Goal: Information Seeking & Learning: Learn about a topic

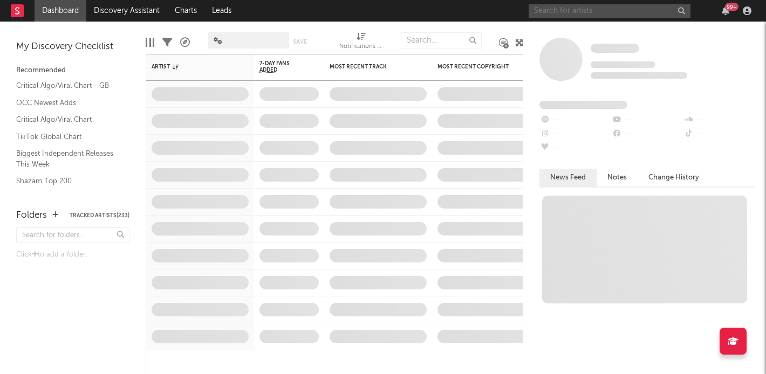
click at [610, 17] on input "text" at bounding box center [610, 10] width 162 height 13
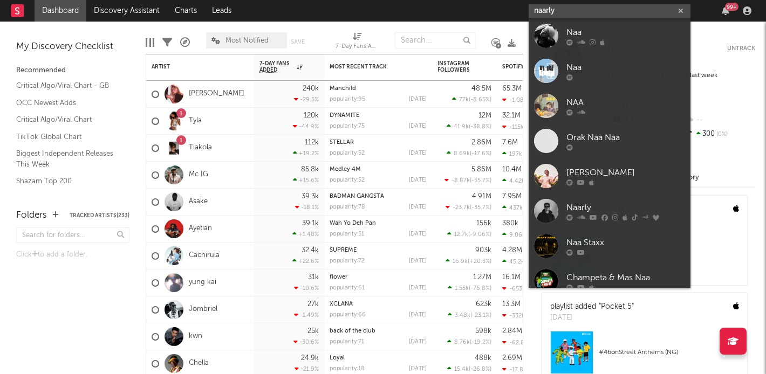
click at [561, 10] on input "naarly" at bounding box center [610, 10] width 162 height 13
type input "naarly"
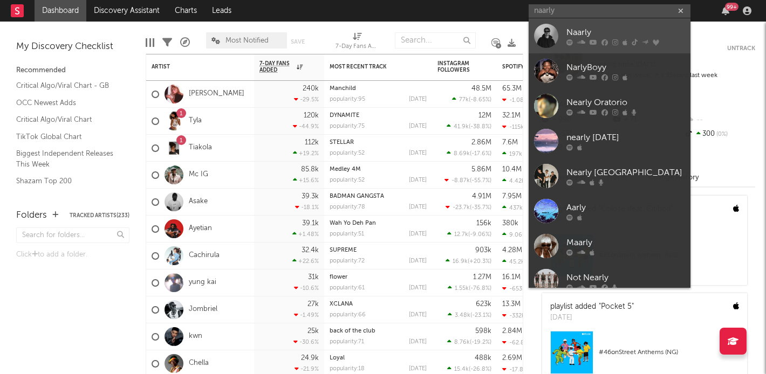
click at [551, 30] on div at bounding box center [546, 36] width 24 height 24
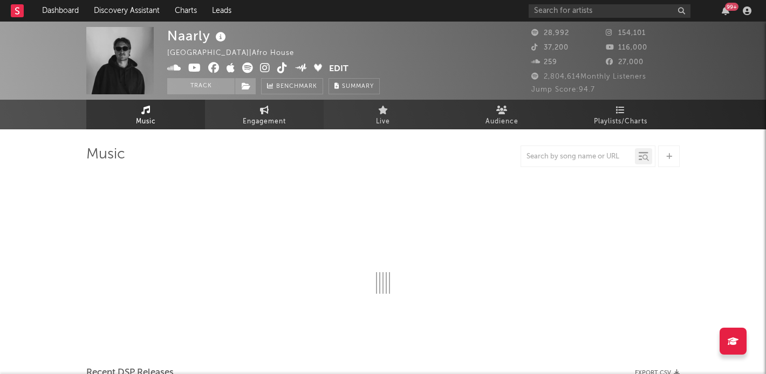
select select "6m"
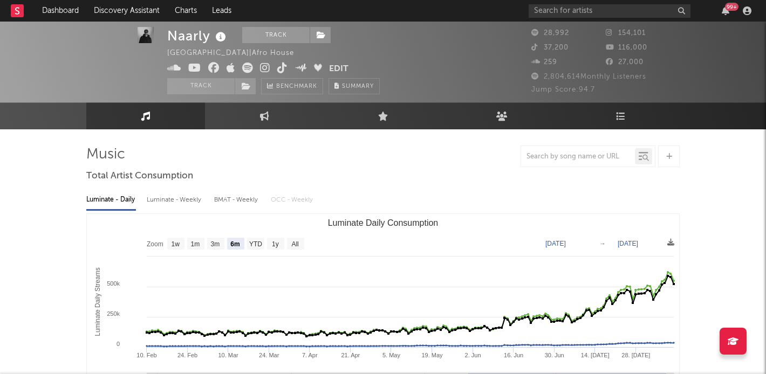
scroll to position [324, 0]
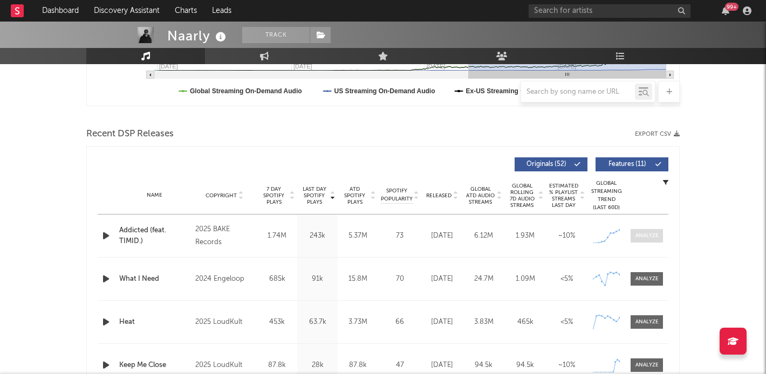
click at [658, 234] on div at bounding box center [647, 236] width 23 height 8
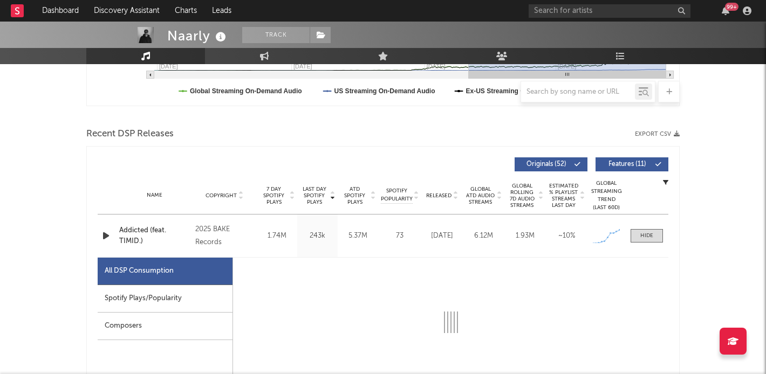
click at [127, 309] on div "Spotify Plays/Popularity" at bounding box center [165, 299] width 135 height 28
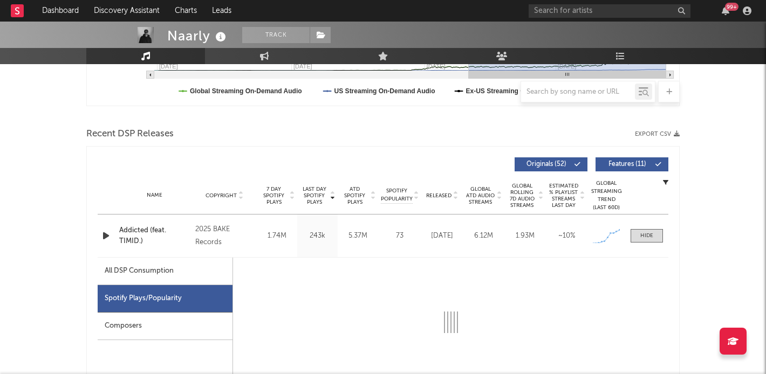
select select "1w"
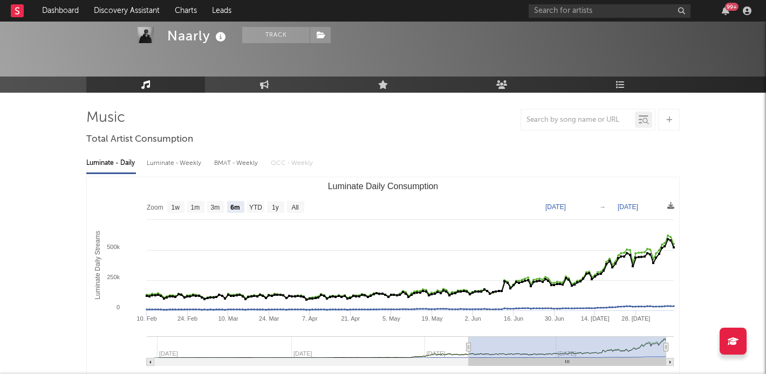
scroll to position [0, 0]
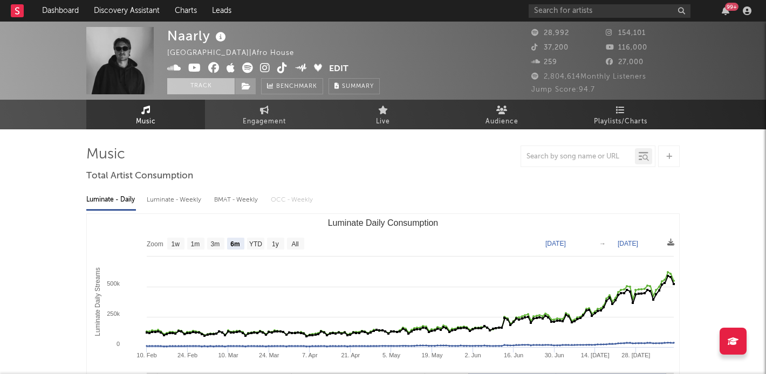
click at [201, 86] on button "Track" at bounding box center [200, 86] width 67 height 16
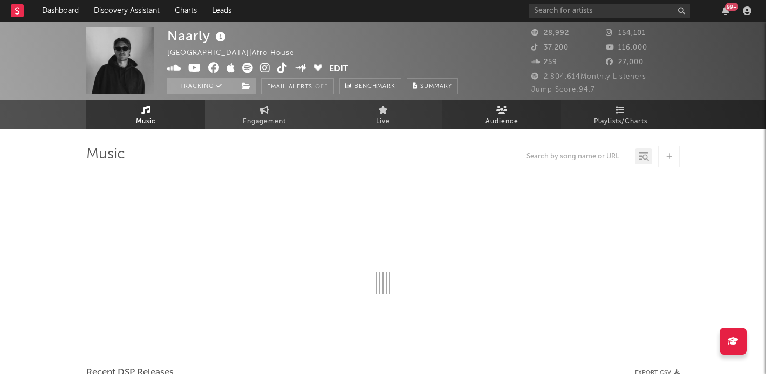
click at [507, 118] on span "Audience" at bounding box center [502, 121] width 33 height 13
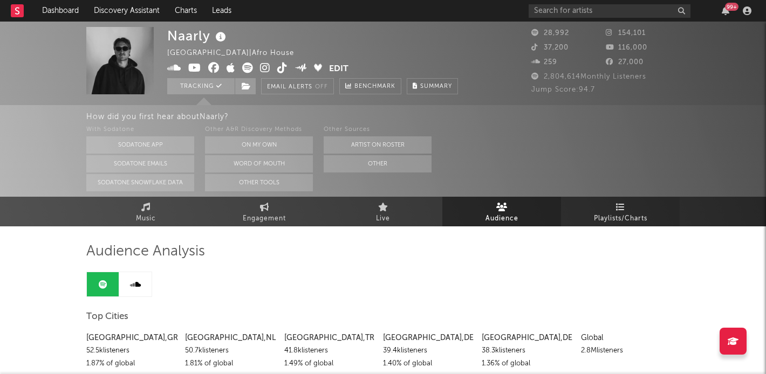
click at [613, 222] on span "Playlists/Charts" at bounding box center [620, 219] width 53 height 13
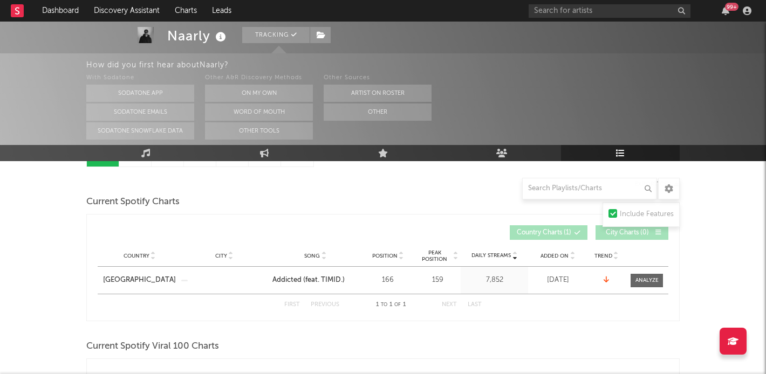
scroll to position [269, 0]
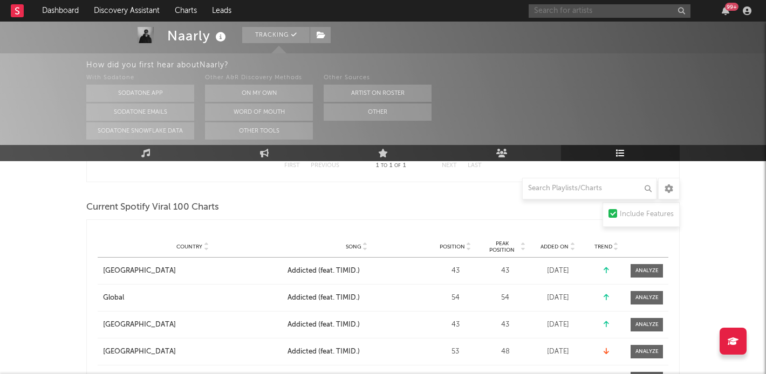
click at [559, 4] on input "text" at bounding box center [610, 10] width 162 height 13
click at [557, 10] on input "lovibe" at bounding box center [610, 10] width 162 height 13
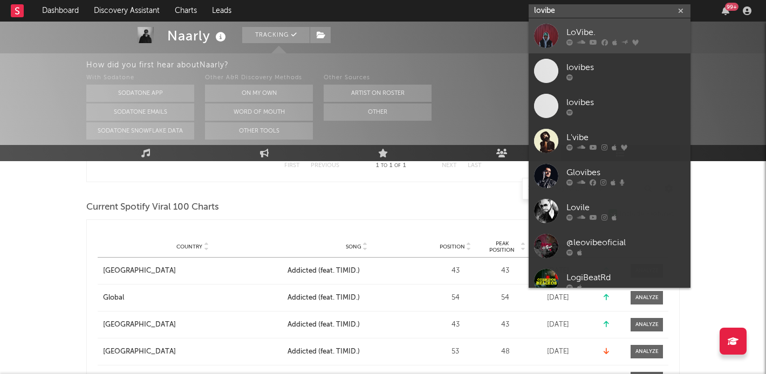
type input "lovibe"
click at [546, 35] on div at bounding box center [546, 36] width 24 height 24
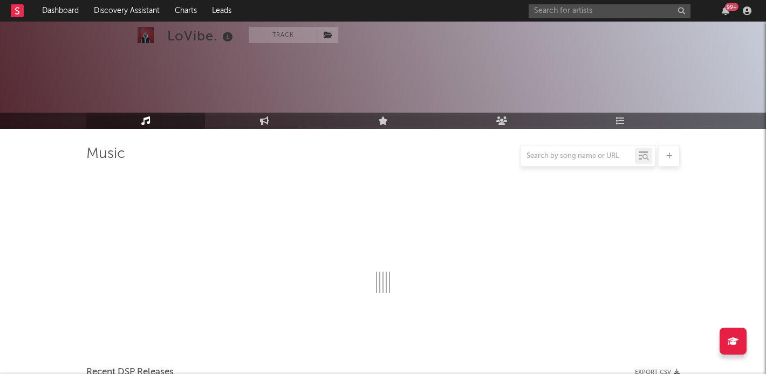
scroll to position [172, 0]
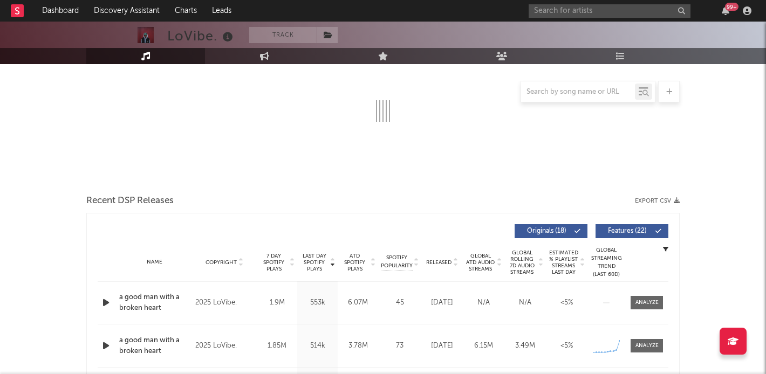
select select "6m"
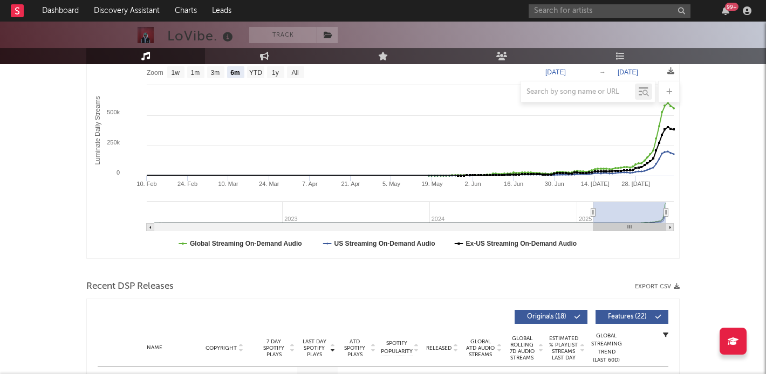
scroll to position [311, 0]
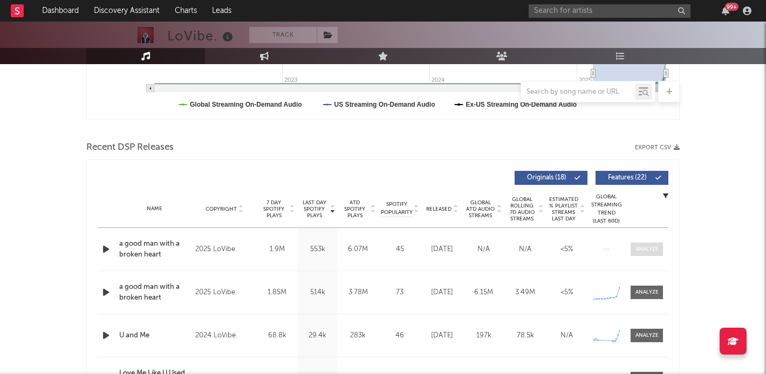
click at [655, 248] on div at bounding box center [647, 249] width 23 height 8
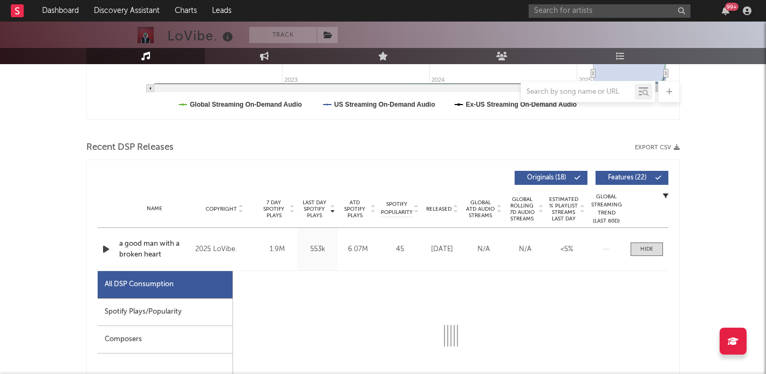
click at [183, 310] on div "Spotify Plays/Popularity" at bounding box center [165, 313] width 135 height 28
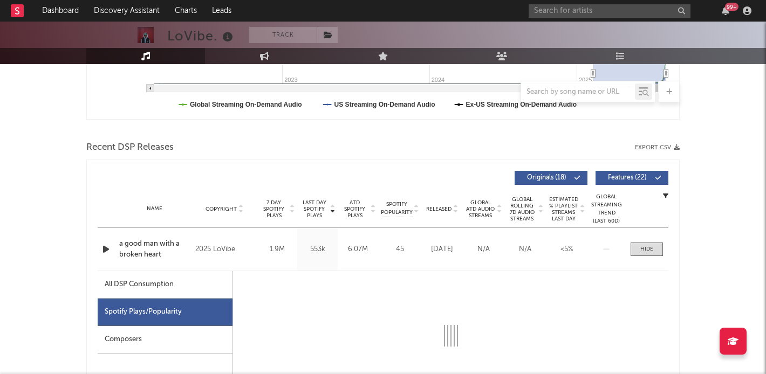
select select "1w"
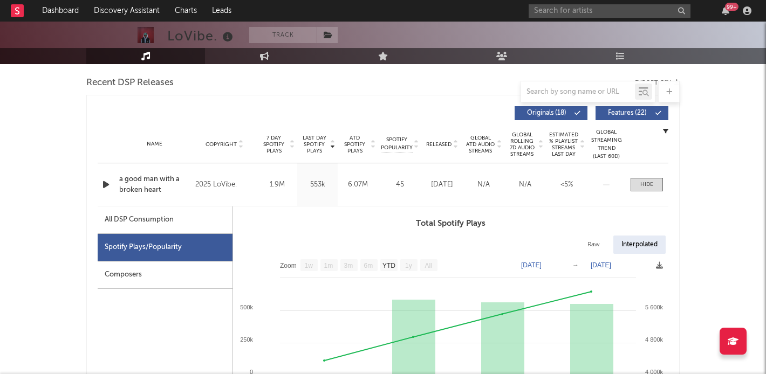
scroll to position [425, 0]
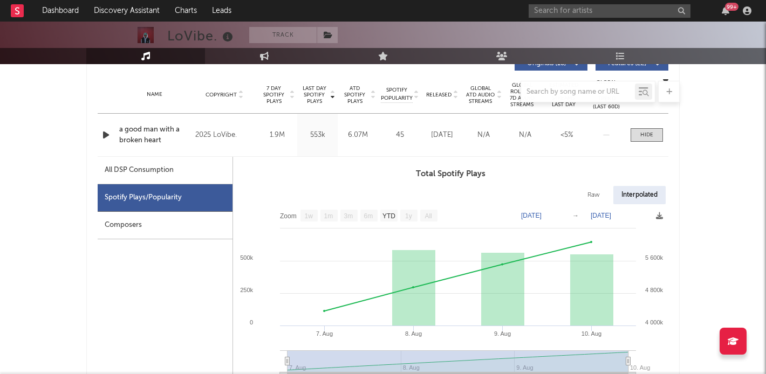
click at [154, 165] on div "All DSP Consumption" at bounding box center [139, 170] width 69 height 13
select select "1w"
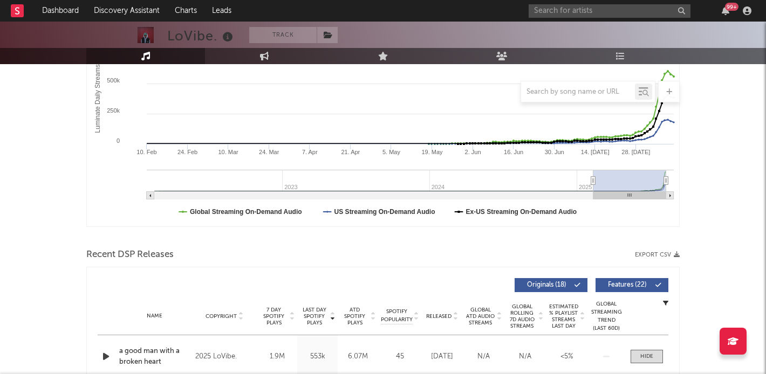
scroll to position [0, 0]
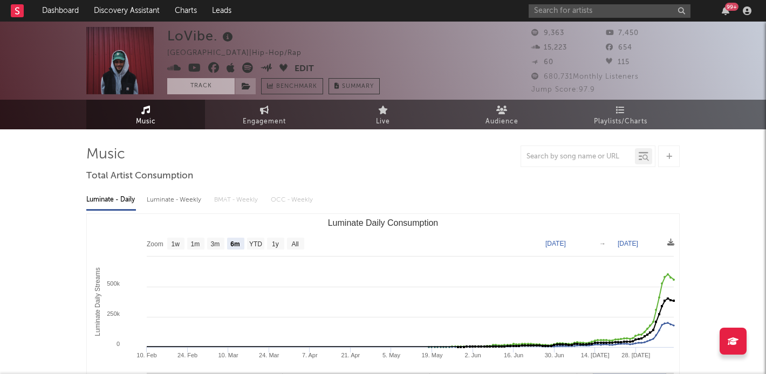
click at [204, 91] on button "Track" at bounding box center [200, 86] width 67 height 16
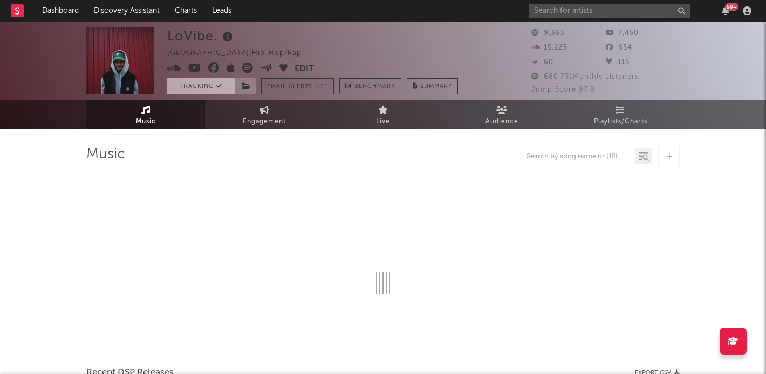
select select "6m"
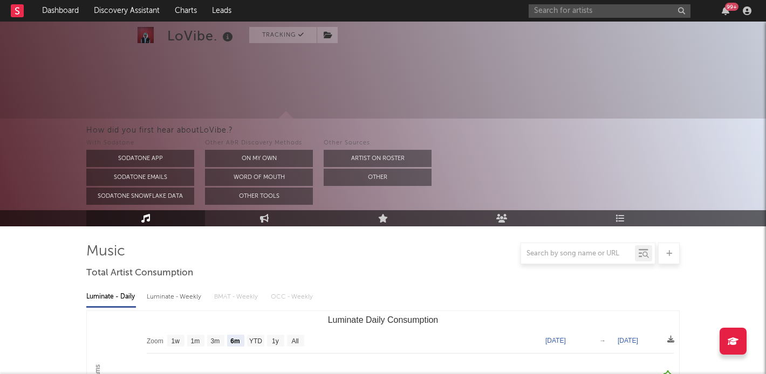
scroll to position [176, 0]
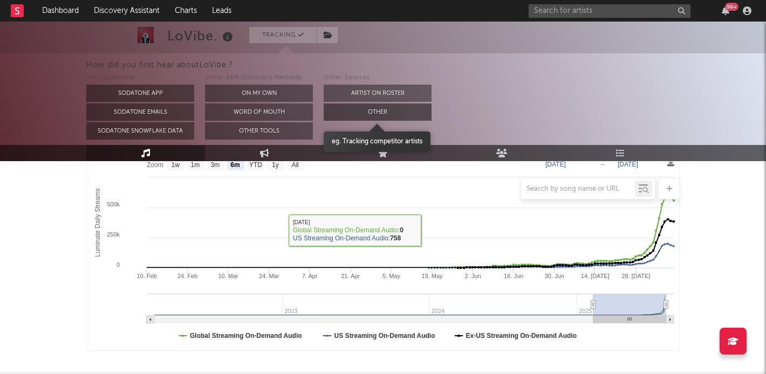
click at [358, 113] on button "Other" at bounding box center [378, 112] width 108 height 17
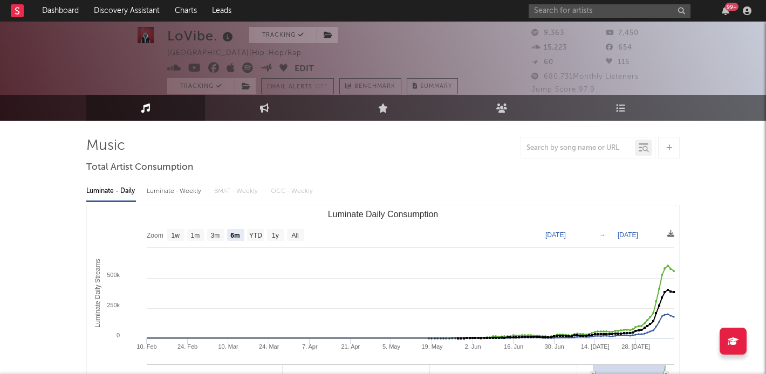
scroll to position [0, 0]
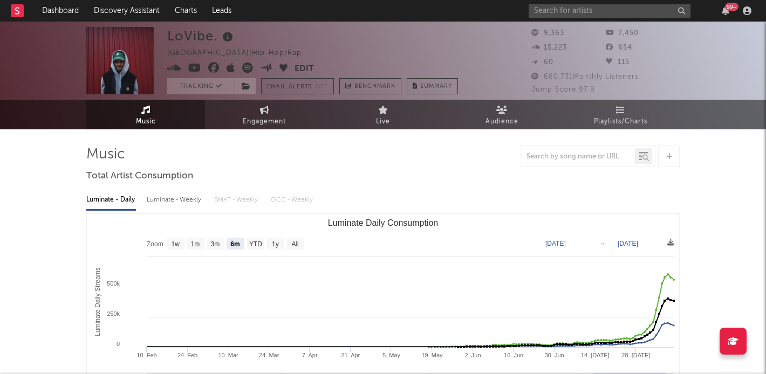
click at [174, 66] on icon at bounding box center [174, 68] width 14 height 11
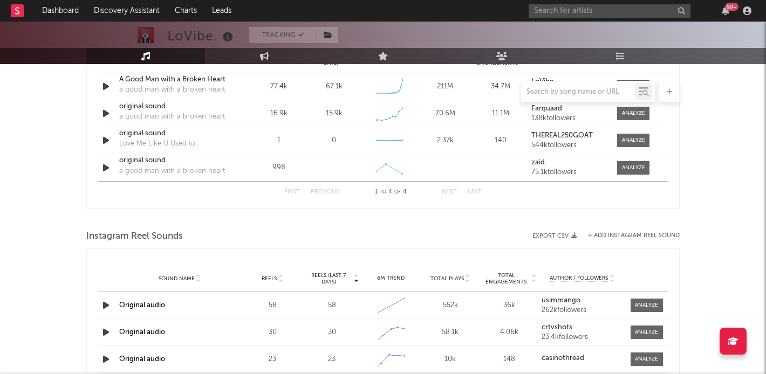
scroll to position [748, 0]
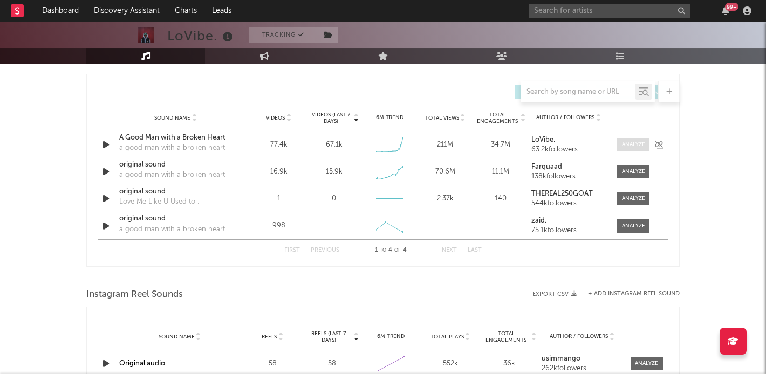
click at [631, 145] on div at bounding box center [633, 145] width 23 height 8
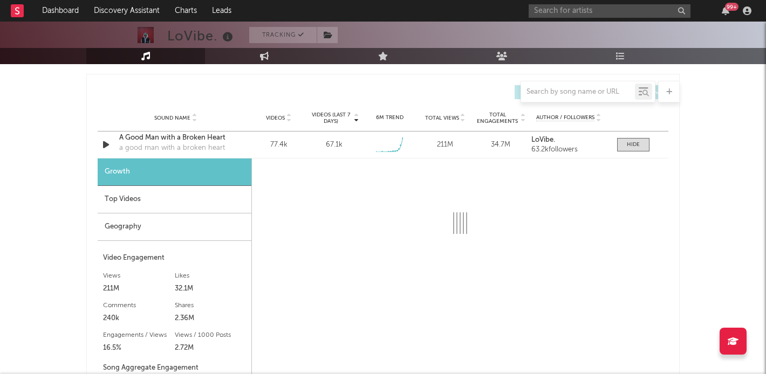
select select "1w"
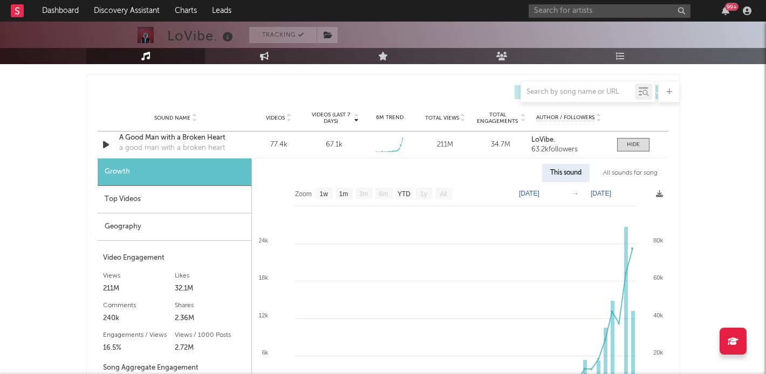
click at [117, 197] on div "Top Videos" at bounding box center [175, 200] width 154 height 28
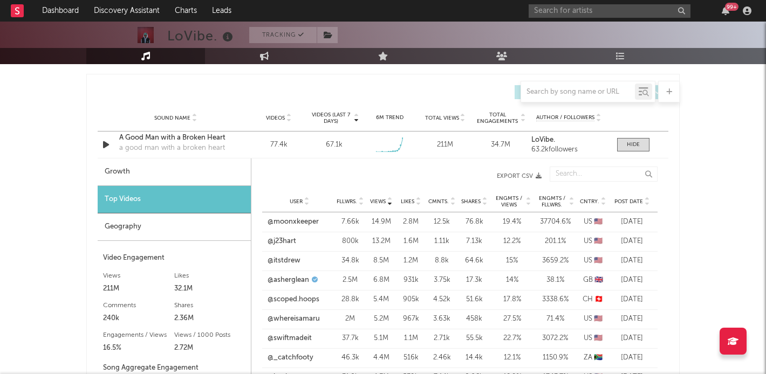
click at [117, 221] on div "Geography" at bounding box center [174, 228] width 153 height 28
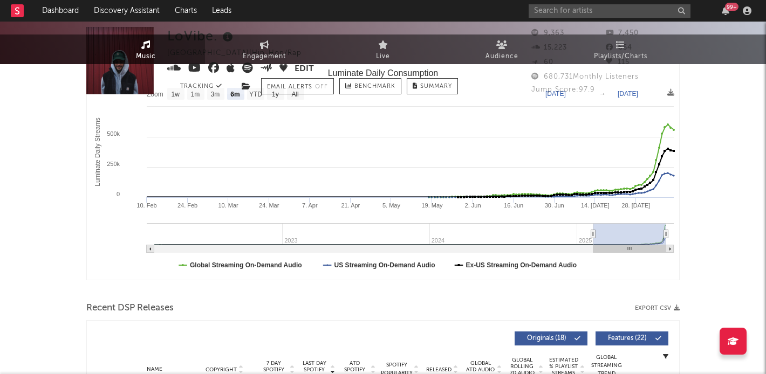
scroll to position [0, 0]
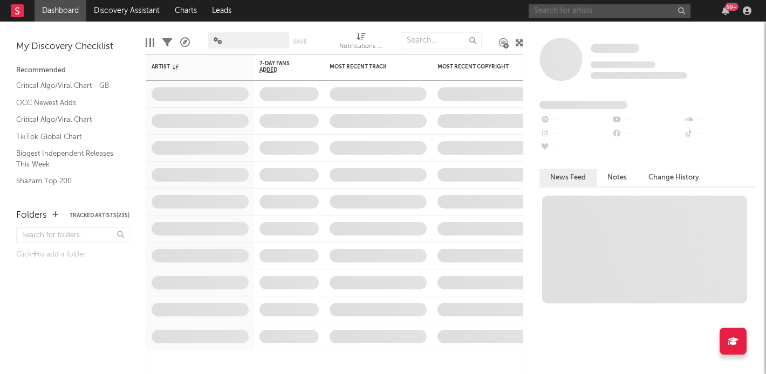
click at [620, 13] on input "text" at bounding box center [610, 10] width 162 height 13
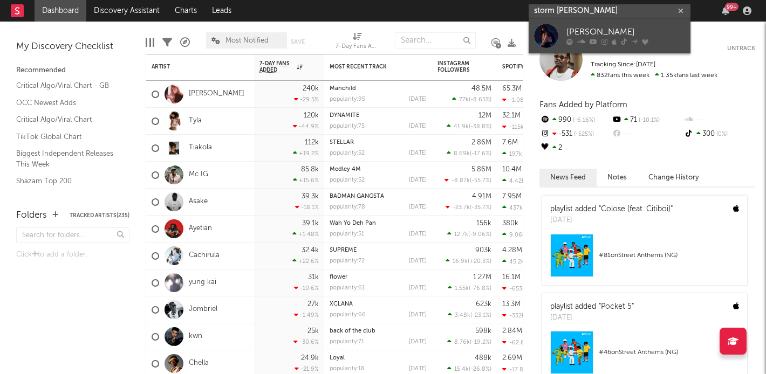
type input "storm henshaw"
click at [558, 30] on div at bounding box center [546, 36] width 24 height 24
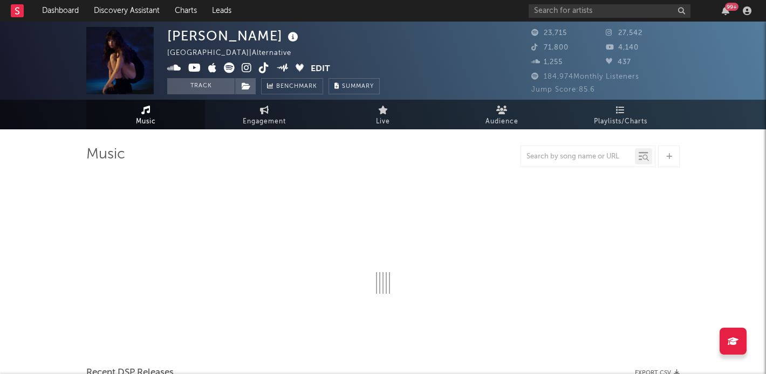
select select "6m"
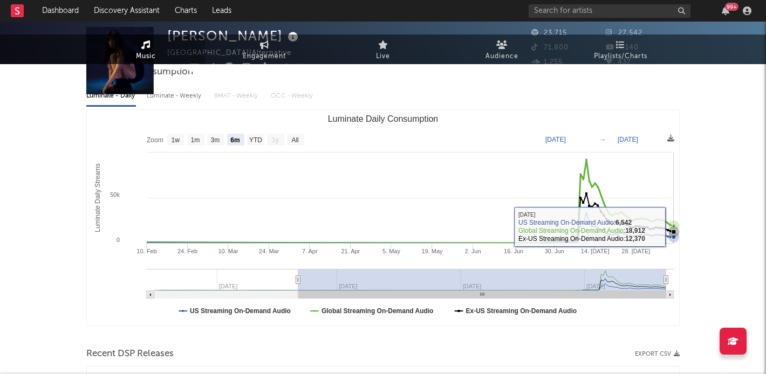
scroll to position [294, 0]
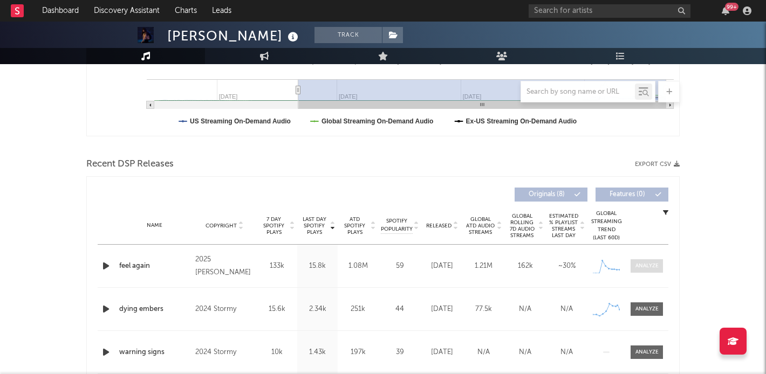
click at [638, 269] on div at bounding box center [647, 266] width 23 height 8
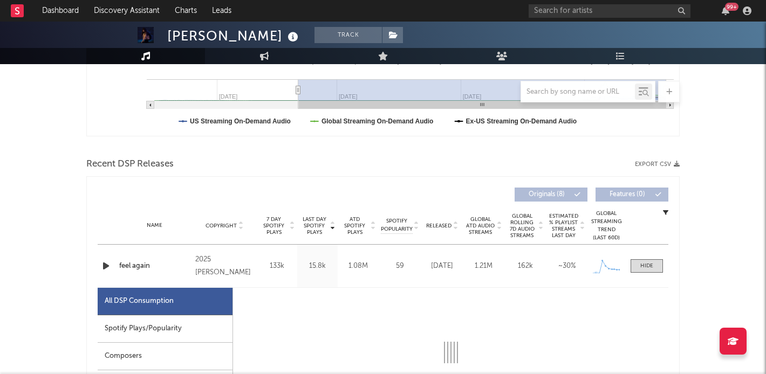
select select "1w"
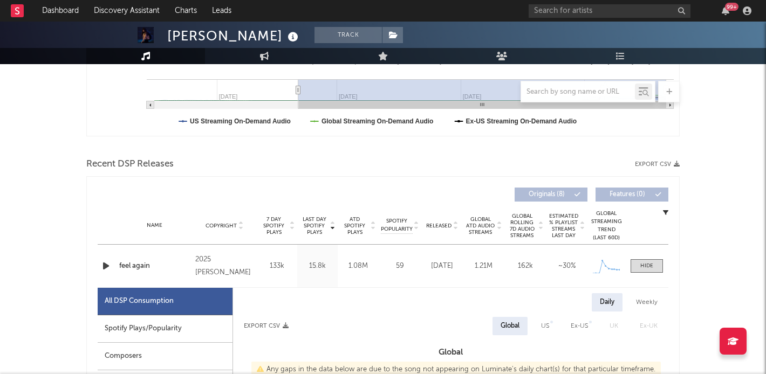
click at [165, 319] on div "Spotify Plays/Popularity" at bounding box center [165, 330] width 135 height 28
select select "1w"
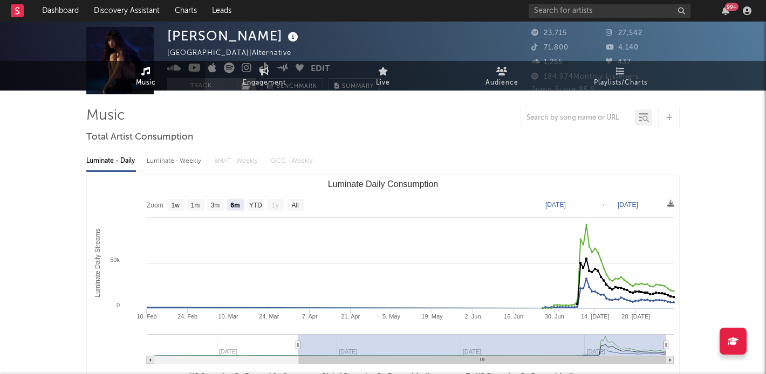
scroll to position [0, 0]
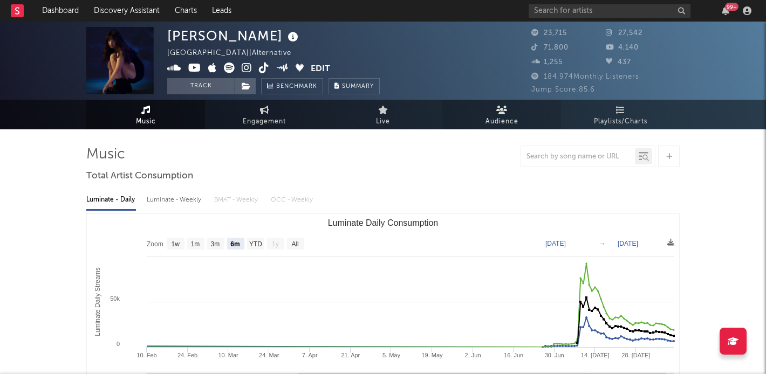
click at [513, 113] on link "Audience" at bounding box center [501, 115] width 119 height 30
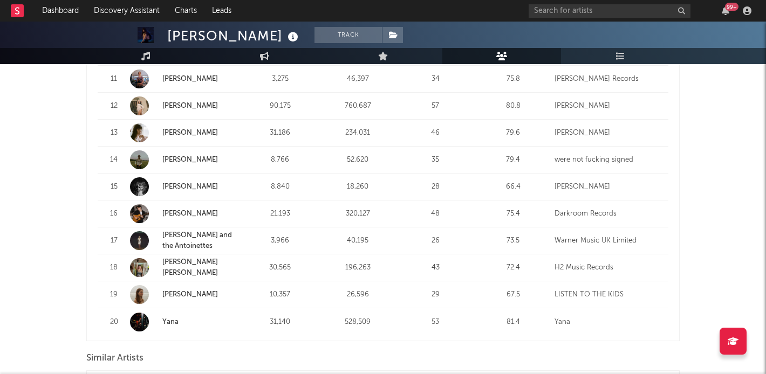
scroll to position [745, 0]
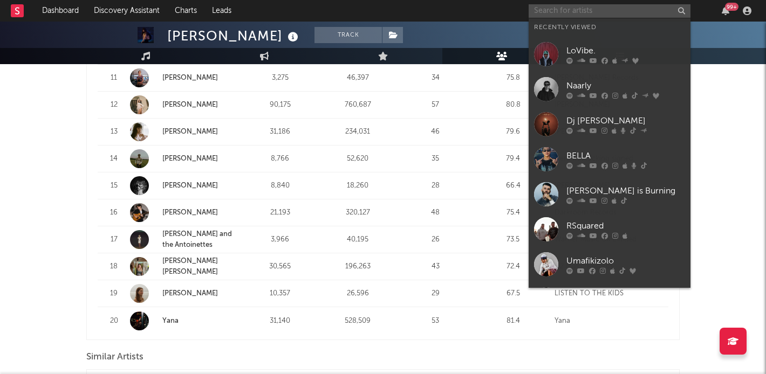
click at [613, 16] on input "text" at bounding box center [610, 10] width 162 height 13
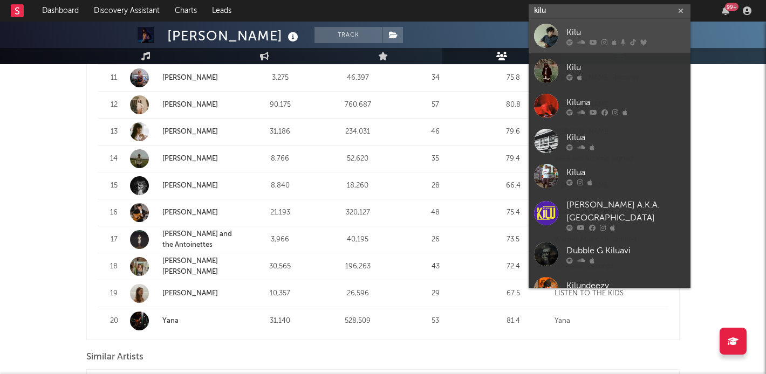
type input "kilu"
click at [551, 30] on div at bounding box center [546, 36] width 24 height 24
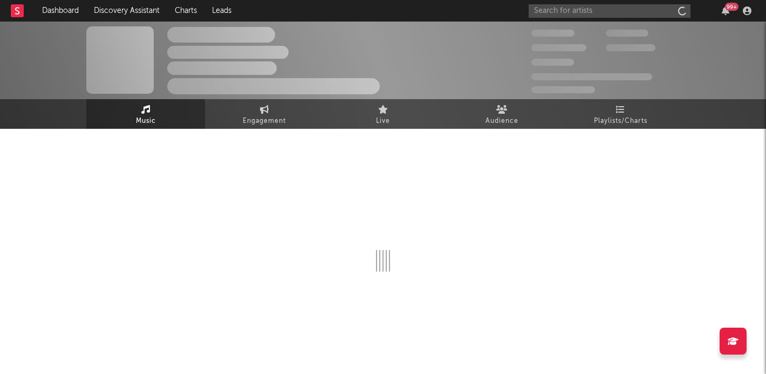
scroll to position [1, 0]
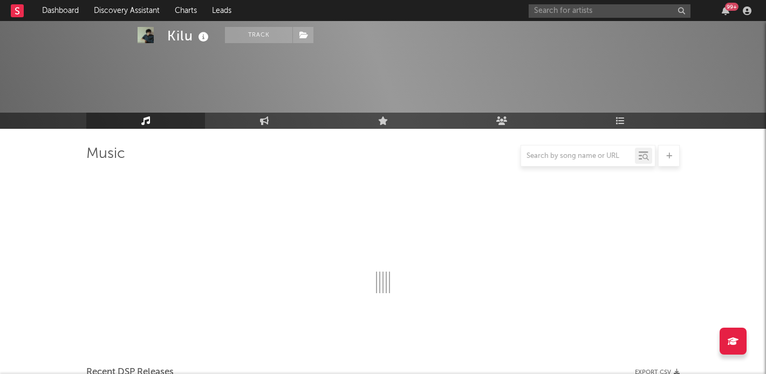
select select "6m"
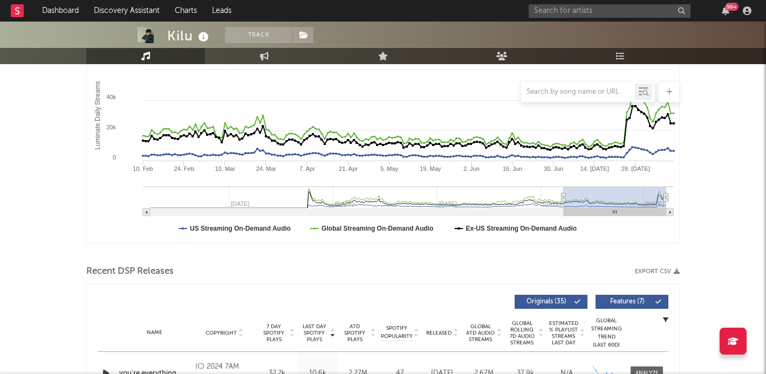
scroll to position [0, 0]
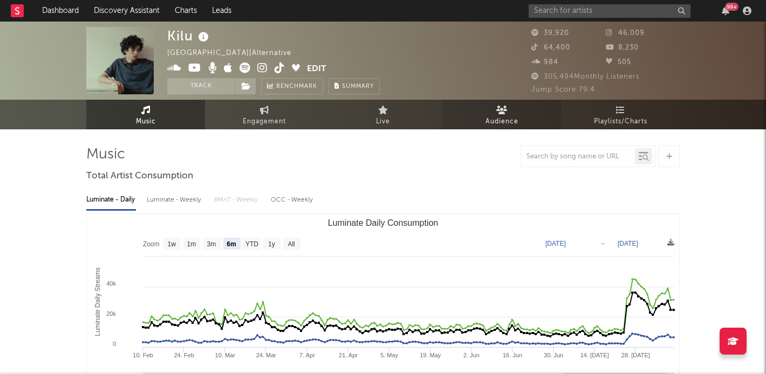
click at [517, 119] on span "Audience" at bounding box center [502, 121] width 33 height 13
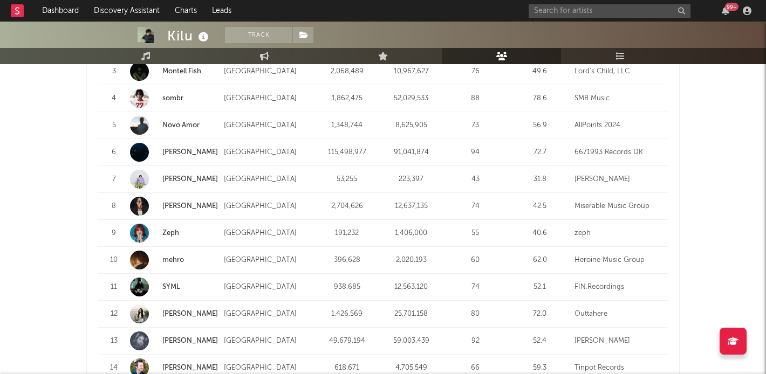
scroll to position [1159, 0]
